Goal: Find contact information: Find contact information

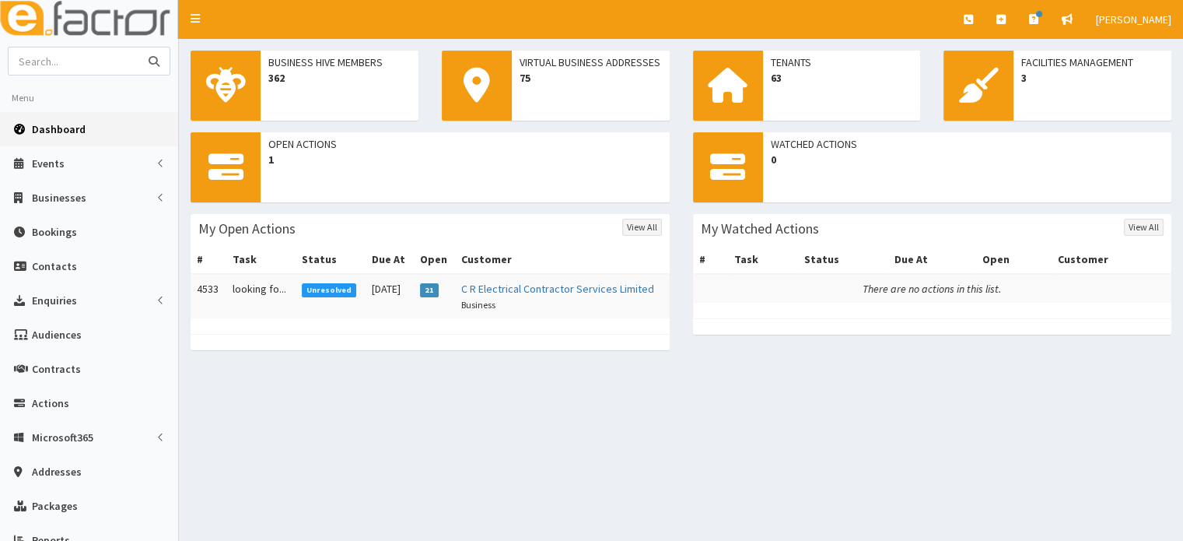
click at [44, 55] on input "text" at bounding box center [74, 60] width 131 height 27
type input "[PERSON_NAME]"
click at [138, 47] on button "submit" at bounding box center [153, 60] width 31 height 27
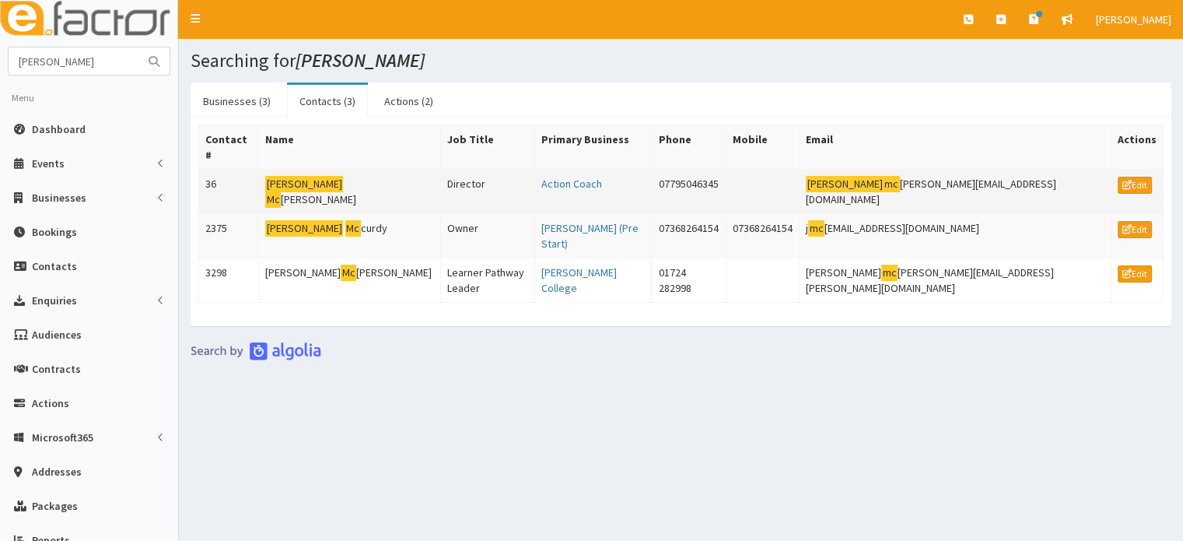
click at [335, 170] on td "[PERSON_NAME]" at bounding box center [350, 192] width 182 height 44
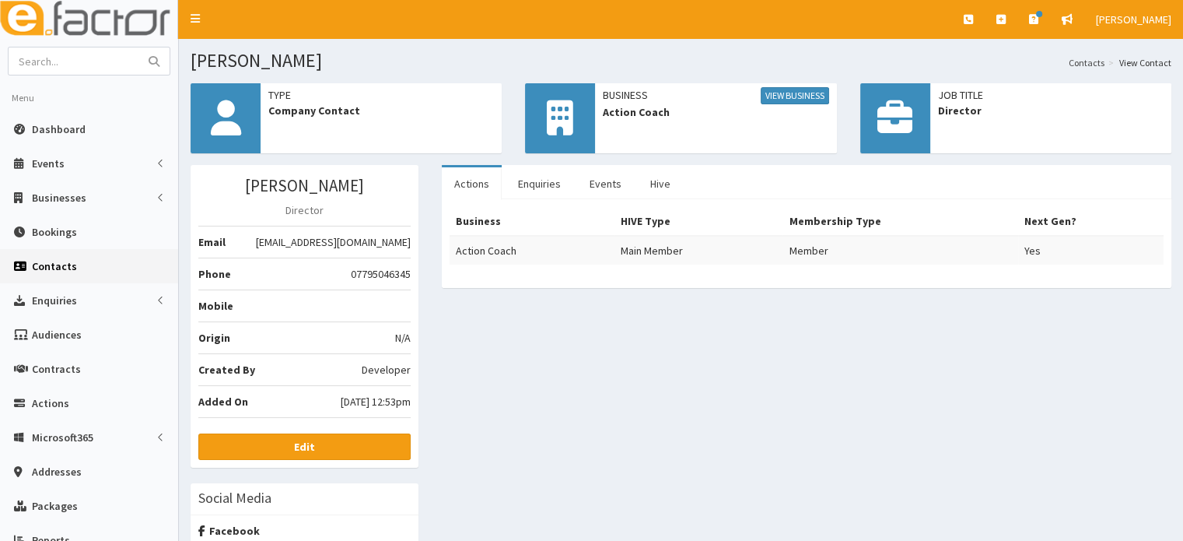
click at [353, 237] on span "[EMAIL_ADDRESS][DOMAIN_NAME]" at bounding box center [333, 242] width 155 height 16
copy ul "[EMAIL_ADDRESS][DOMAIN_NAME]"
